Goal: Entertainment & Leisure: Browse casually

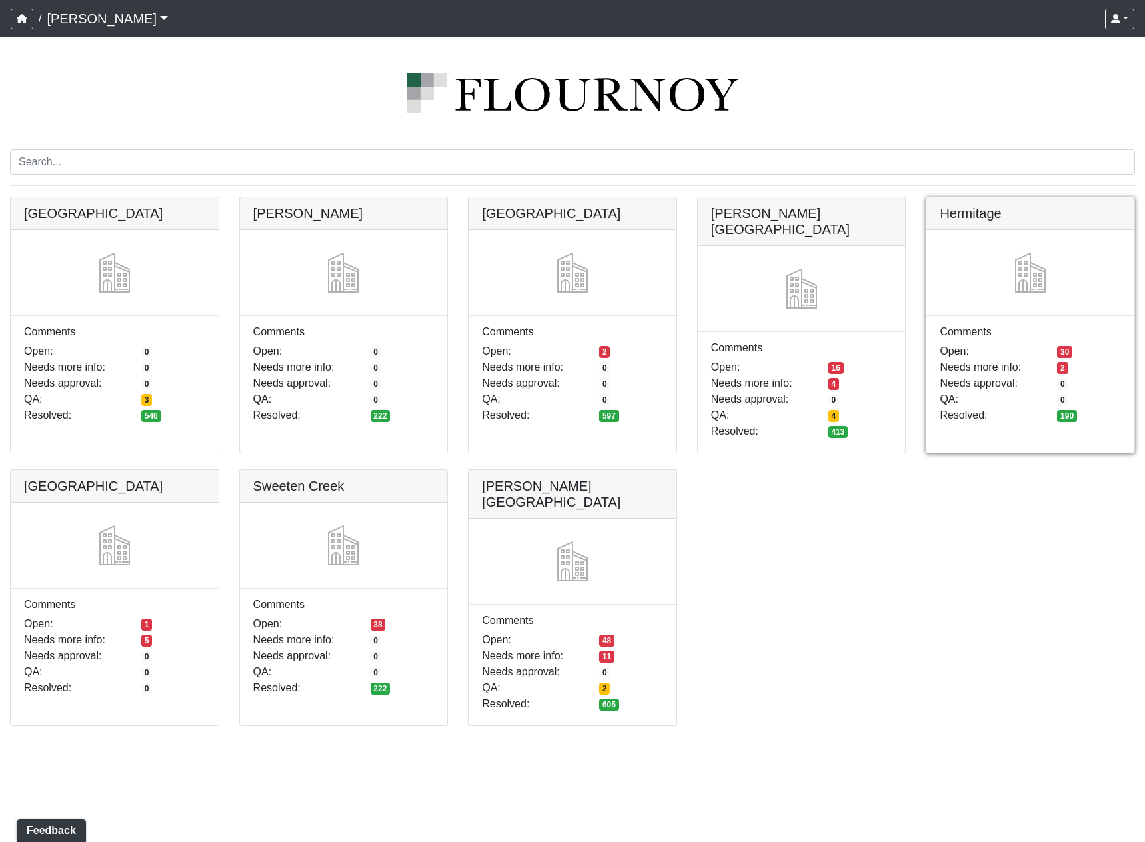
click at [1020, 197] on link at bounding box center [1030, 197] width 208 height 0
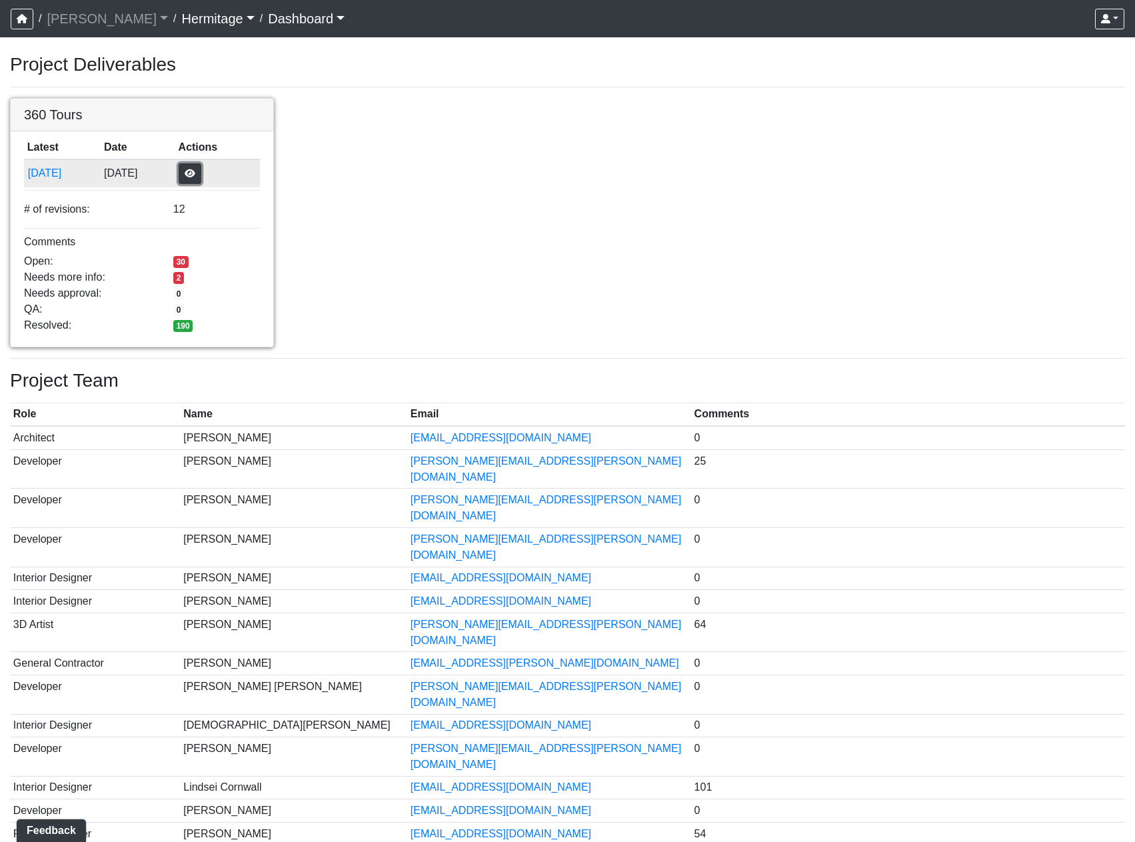
click at [201, 169] on button "button" at bounding box center [190, 173] width 23 height 21
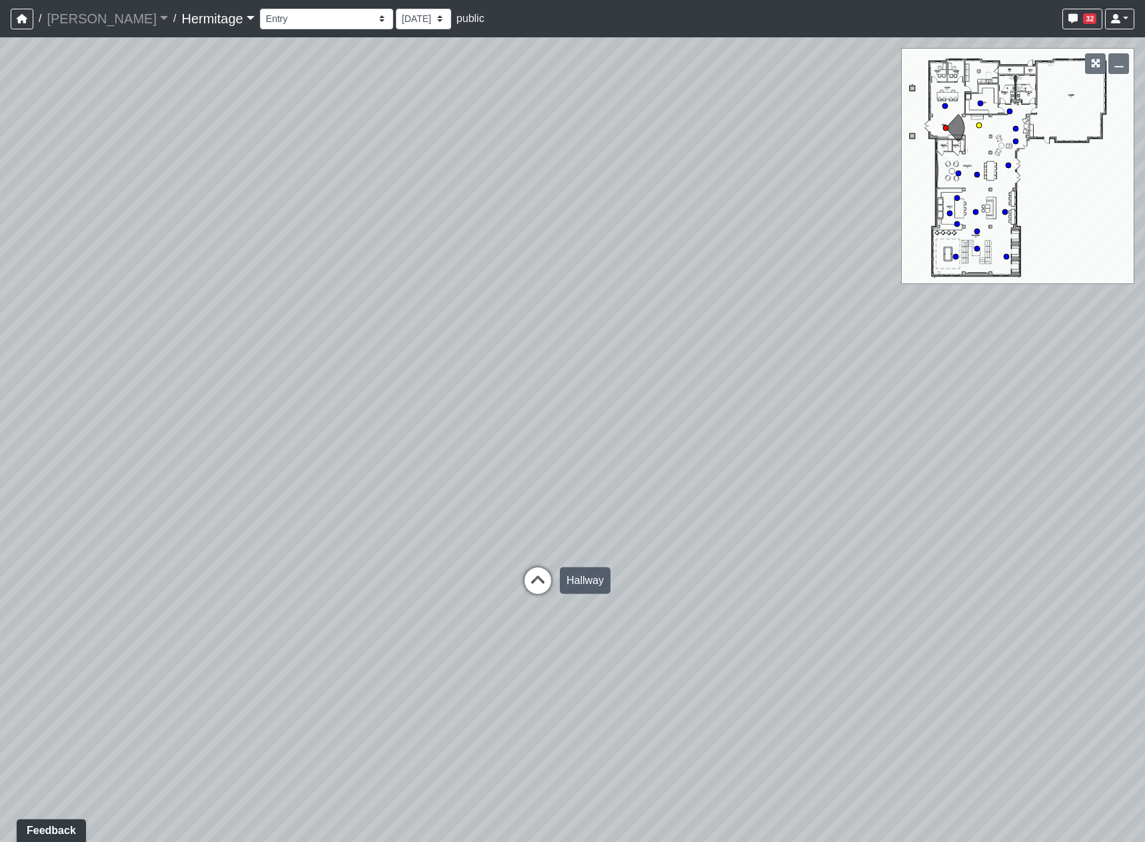
click at [550, 588] on icon at bounding box center [538, 587] width 40 height 40
drag, startPoint x: 948, startPoint y: 626, endPoint x: 259, endPoint y: 574, distance: 691.7
click at [212, 582] on div "Loading... Leasing Desk Loading... Hallway Loading... Entry Loading... Coworkin…" at bounding box center [572, 439] width 1145 height 804
drag, startPoint x: 824, startPoint y: 597, endPoint x: 864, endPoint y: 590, distance: 40.5
click at [864, 590] on div "Loading... Leasing Desk Loading... Hallway Loading... Entry Loading... Coworkin…" at bounding box center [572, 439] width 1145 height 804
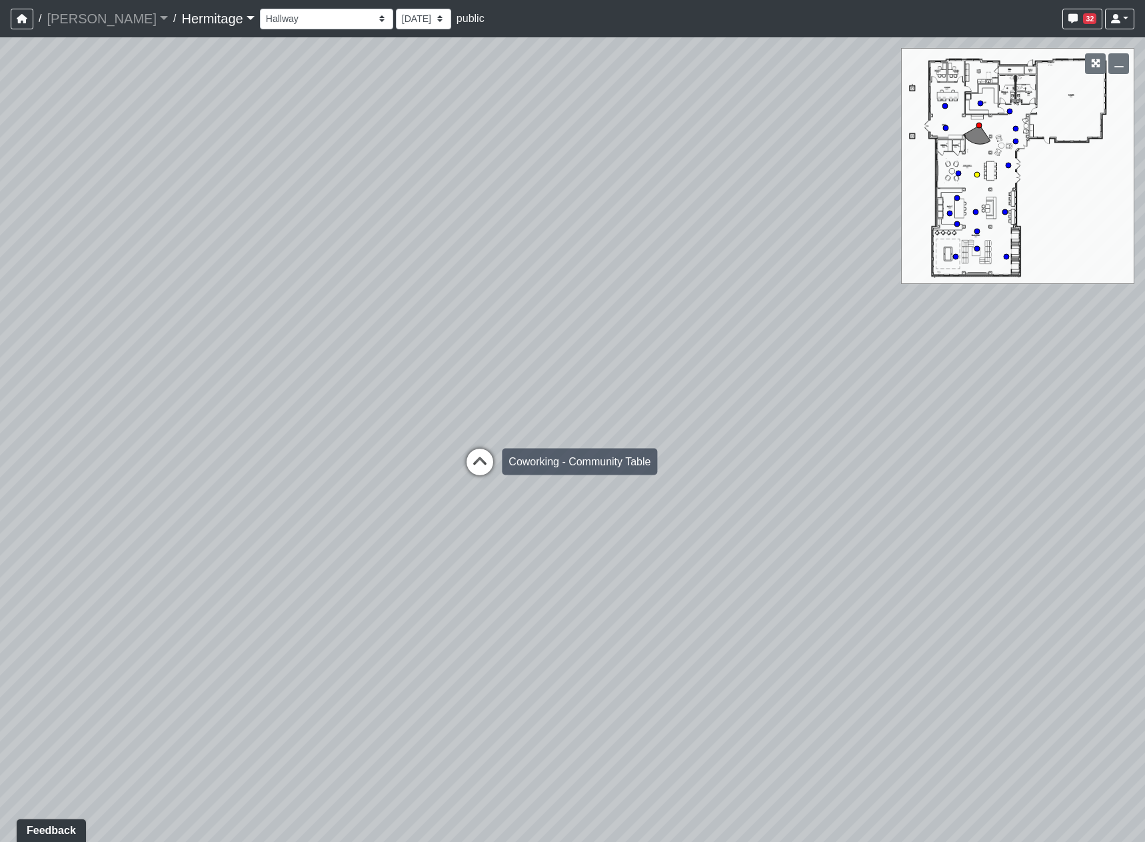
click at [481, 484] on icon at bounding box center [480, 469] width 40 height 40
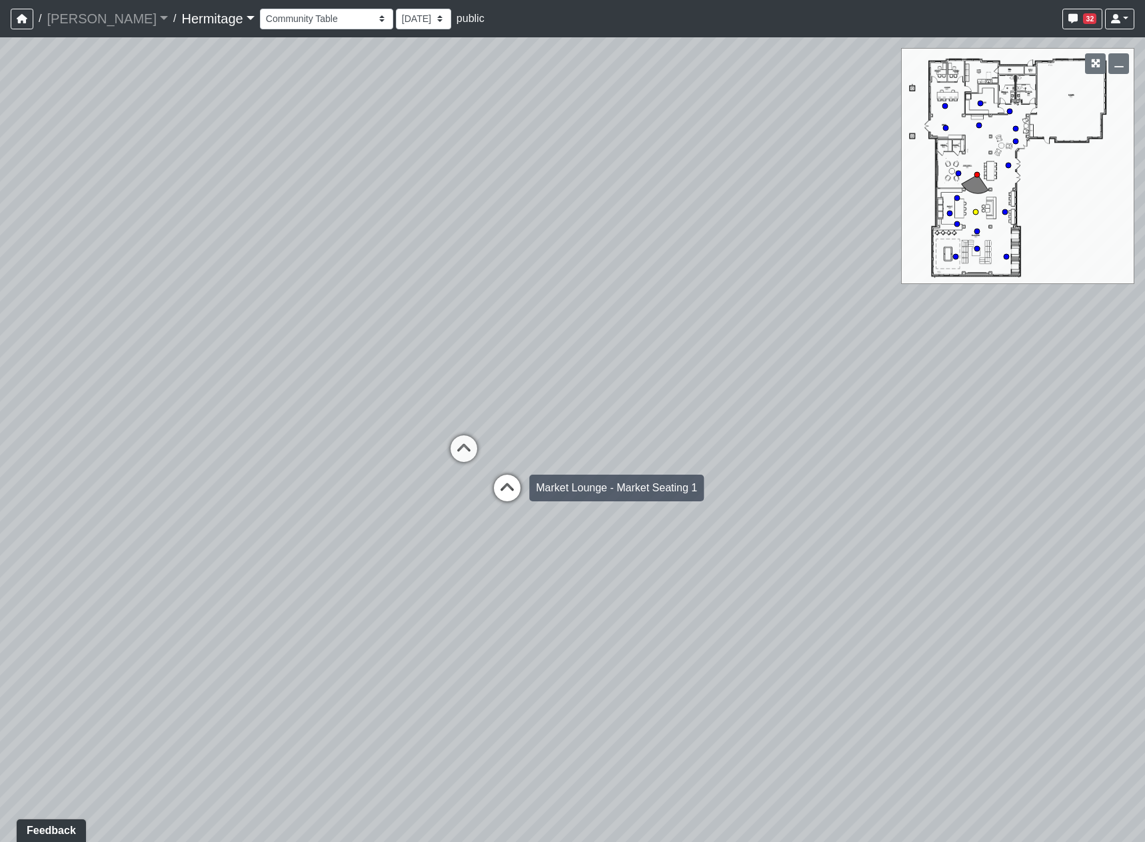
click at [497, 492] on icon at bounding box center [507, 495] width 40 height 40
drag, startPoint x: 272, startPoint y: 537, endPoint x: 707, endPoint y: 539, distance: 435.2
click at [556, 536] on div "Loading... Leasing Desk Loading... Hallway Loading... Entry Loading... Coworkin…" at bounding box center [572, 439] width 1145 height 804
drag, startPoint x: 556, startPoint y: 528, endPoint x: 337, endPoint y: 518, distance: 218.8
click at [337, 518] on div "Loading... Leasing Desk Loading... Hallway Loading... Entry Loading... Coworkin…" at bounding box center [572, 439] width 1145 height 804
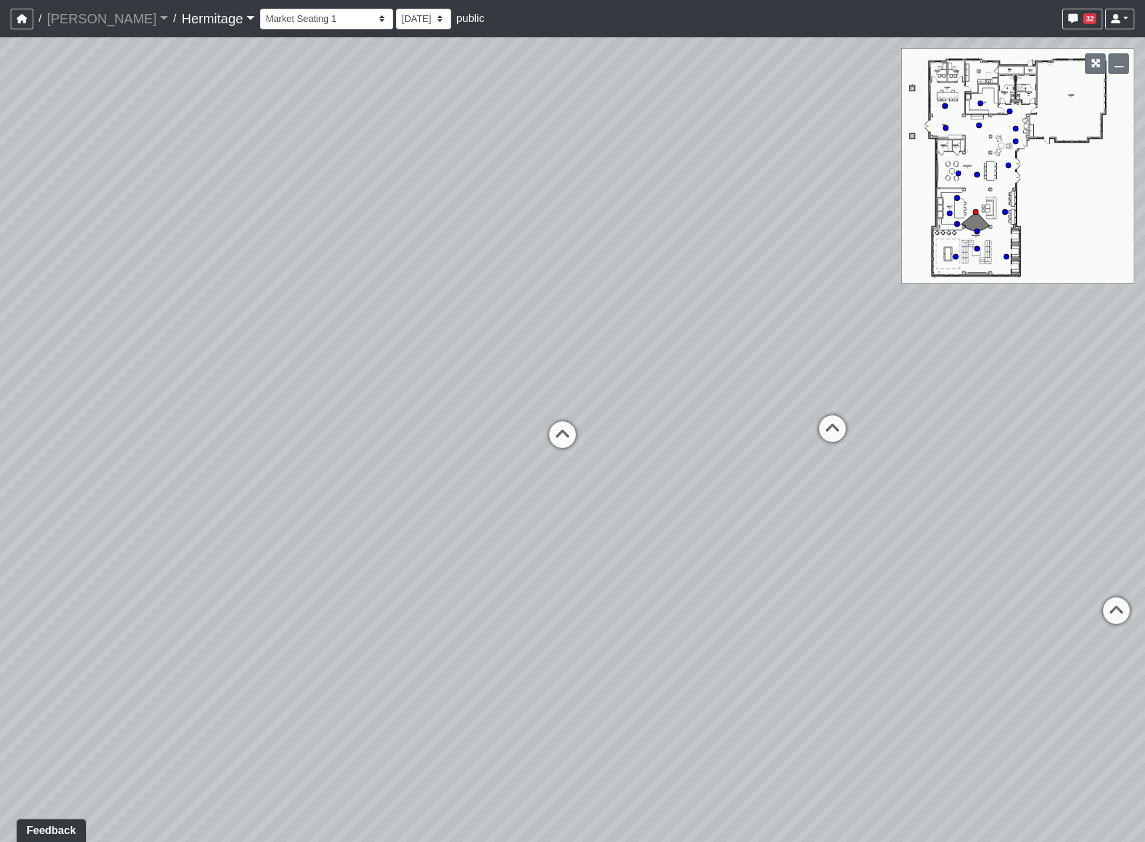
drag, startPoint x: 929, startPoint y: 620, endPoint x: 333, endPoint y: 581, distance: 597.1
click at [333, 581] on div "Loading... Leasing Desk Loading... Hallway Loading... Entry Loading... Coworkin…" at bounding box center [572, 439] width 1145 height 804
drag, startPoint x: 941, startPoint y: 579, endPoint x: 476, endPoint y: 655, distance: 471.3
click at [476, 655] on div "Loading... Leasing Desk Loading... Hallway Loading... Entry Loading... Coworkin…" at bounding box center [572, 439] width 1145 height 804
drag, startPoint x: 902, startPoint y: 582, endPoint x: 876, endPoint y: 598, distance: 30.5
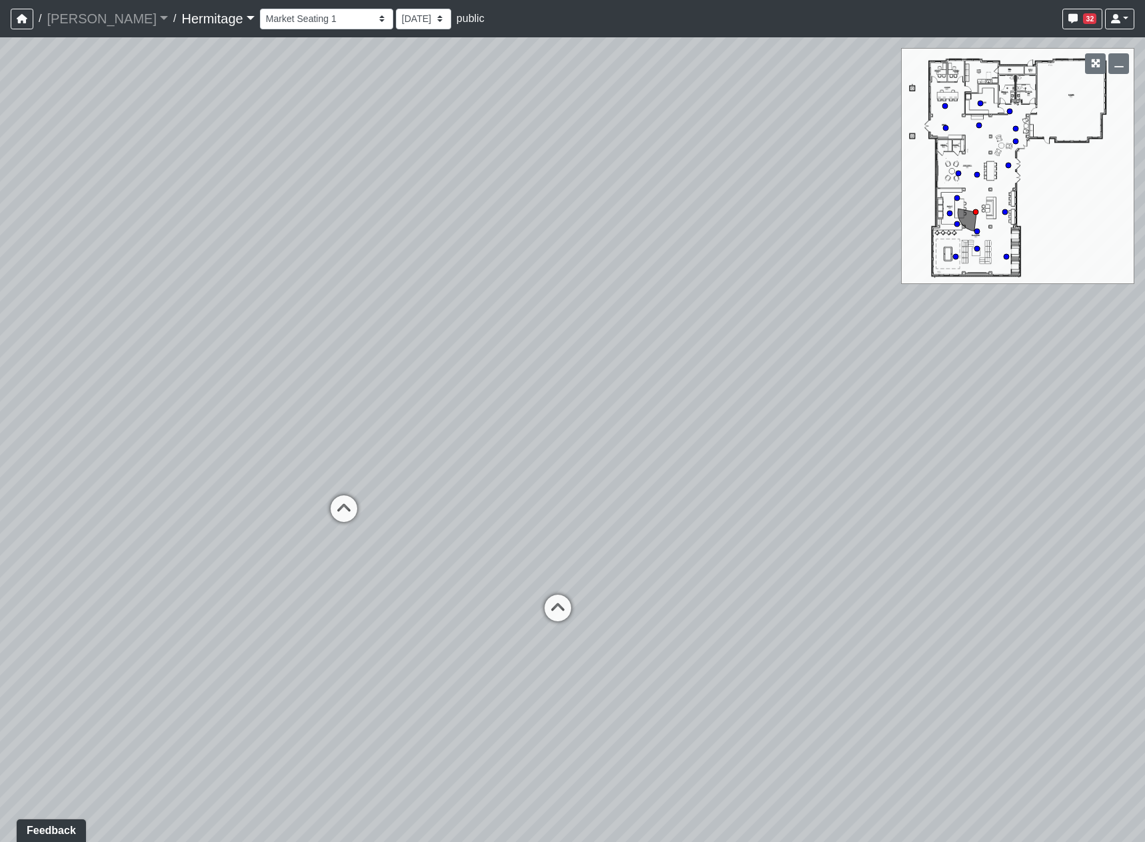
click at [876, 598] on div "Loading... Leasing Desk Loading... Hallway Loading... Entry Loading... Coworkin…" at bounding box center [572, 439] width 1145 height 804
drag, startPoint x: 319, startPoint y: 627, endPoint x: 827, endPoint y: 633, distance: 507.9
click at [827, 633] on div "Loading... Leasing Desk Loading... Hallway Loading... Entry Loading... Coworkin…" at bounding box center [572, 439] width 1145 height 804
drag, startPoint x: 279, startPoint y: 620, endPoint x: 691, endPoint y: 626, distance: 411.9
click at [691, 626] on div "Loading... Leasing Desk Loading... Hallway Loading... Entry Loading... Coworkin…" at bounding box center [572, 439] width 1145 height 804
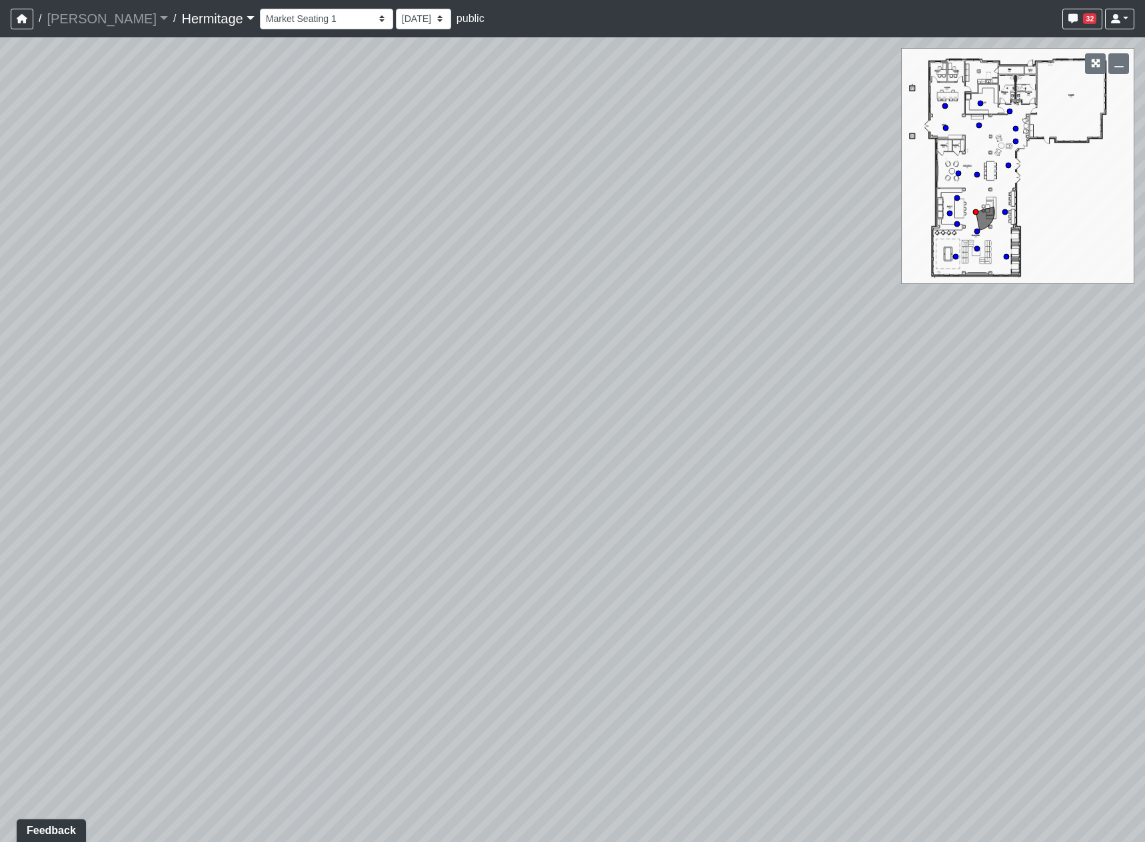
drag, startPoint x: 201, startPoint y: 610, endPoint x: 626, endPoint y: 638, distance: 426.1
click at [660, 642] on div "Loading... Leasing Desk Loading... Hallway Loading... Entry Loading... Coworkin…" at bounding box center [572, 439] width 1145 height 804
drag, startPoint x: 246, startPoint y: 620, endPoint x: 838, endPoint y: 627, distance: 592.5
click at [838, 627] on div "Loading... Leasing Desk Loading... Hallway Loading... Entry Loading... Coworkin…" at bounding box center [572, 439] width 1145 height 804
drag, startPoint x: 356, startPoint y: 622, endPoint x: 379, endPoint y: 545, distance: 80.1
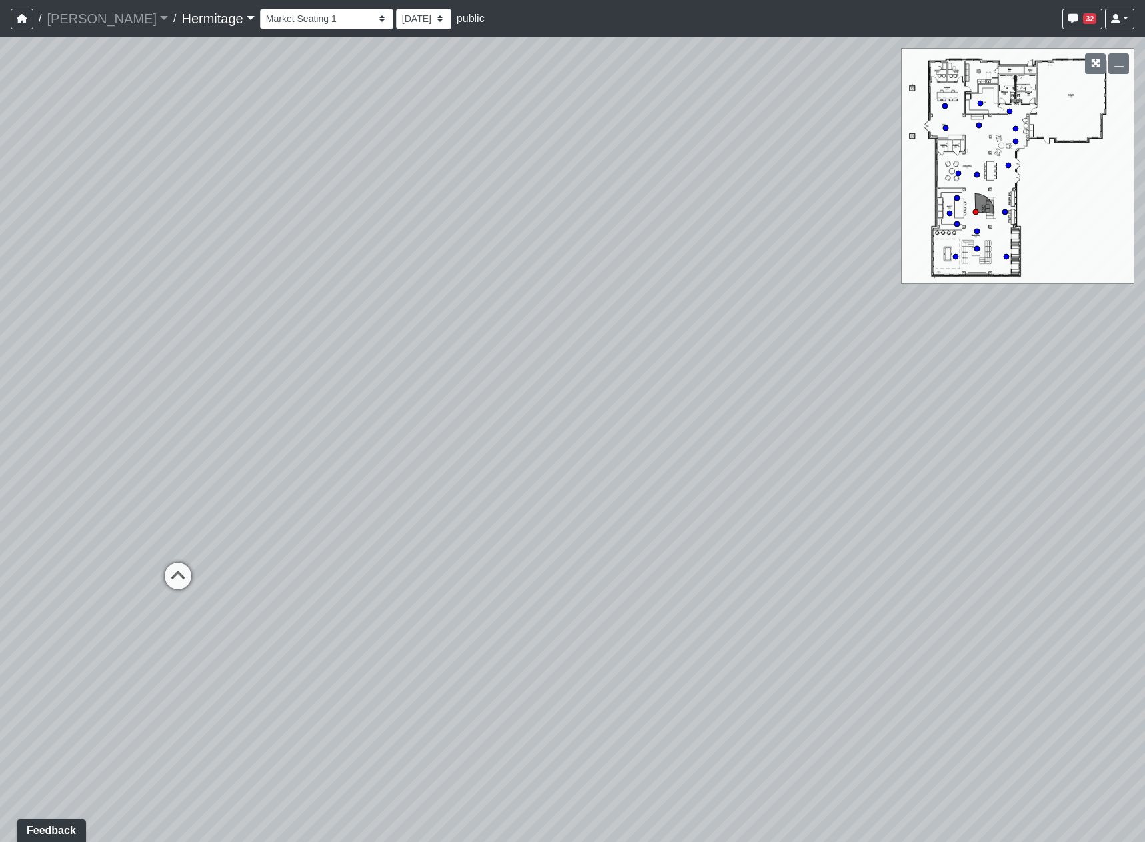
click at [379, 545] on div "Loading... Leasing Desk Loading... Hallway Loading... Entry Loading... Coworkin…" at bounding box center [572, 439] width 1145 height 804
drag, startPoint x: 148, startPoint y: 596, endPoint x: 774, endPoint y: 596, distance: 625.8
click at [774, 596] on div "Loading... Leasing Desk Loading... Hallway Loading... Entry Loading... Coworkin…" at bounding box center [572, 439] width 1145 height 804
drag, startPoint x: 437, startPoint y: 575, endPoint x: 942, endPoint y: 576, distance: 505.8
click at [942, 576] on div "Loading... Leasing Desk Loading... Hallway Loading... Entry Loading... Coworkin…" at bounding box center [572, 439] width 1145 height 804
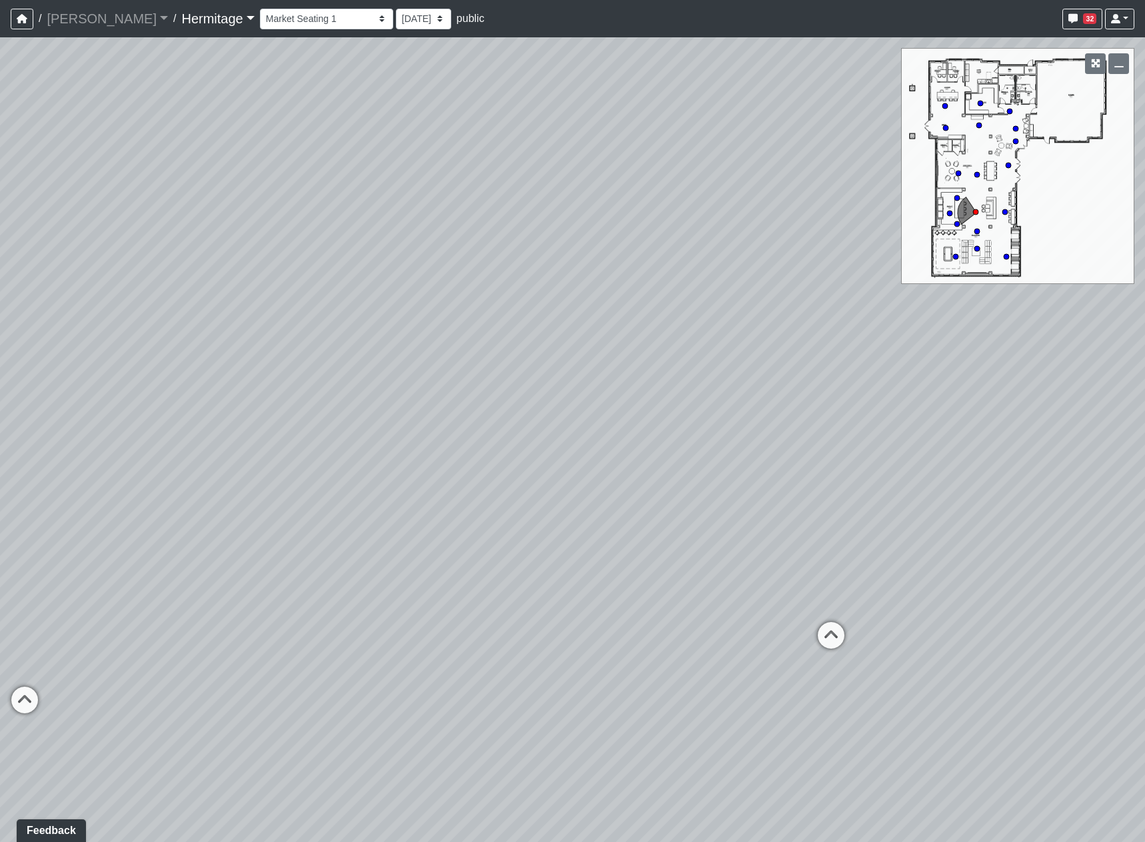
drag, startPoint x: 453, startPoint y: 635, endPoint x: 611, endPoint y: 635, distance: 158.6
click at [611, 635] on div "Loading... Leasing Desk Loading... Hallway Loading... Entry Loading... Coworkin…" at bounding box center [572, 439] width 1145 height 804
click at [417, 599] on div "Loading... Leasing Desk Loading... Hallway Loading... Entry Loading... Coworkin…" at bounding box center [572, 439] width 1145 height 804
click at [333, 525] on icon at bounding box center [330, 537] width 40 height 40
select select "iYRitQaVDpTQzKczVVagAr"
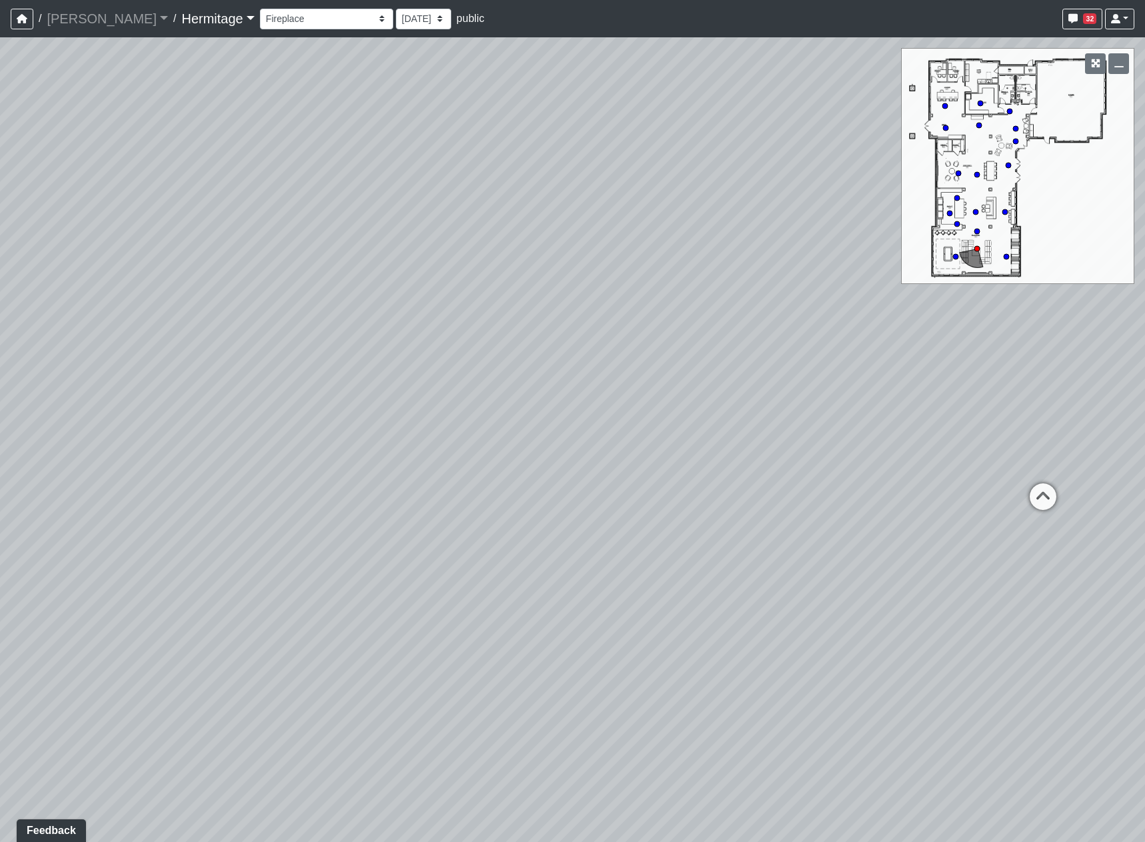
drag, startPoint x: 807, startPoint y: 666, endPoint x: 295, endPoint y: 536, distance: 528.1
click at [344, 552] on div "Loading... Leasing Desk Loading... Hallway Loading... Entry Loading... Coworkin…" at bounding box center [572, 439] width 1145 height 804
drag, startPoint x: 821, startPoint y: 635, endPoint x: 820, endPoint y: 680, distance: 45.3
click at [820, 680] on div "Loading... Leasing Desk Loading... Hallway Loading... Entry Loading... Coworkin…" at bounding box center [572, 439] width 1145 height 804
